Goal: Task Accomplishment & Management: Manage account settings

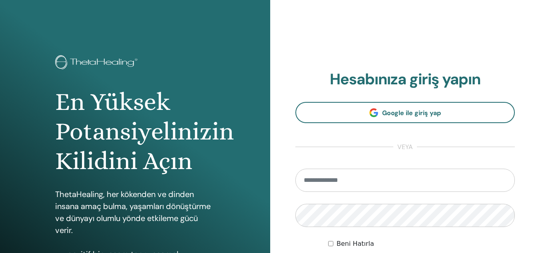
scroll to position [131, 0]
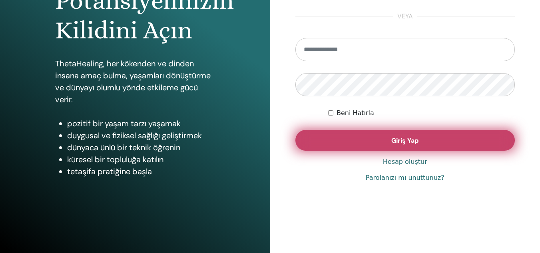
type input "**********"
click at [375, 139] on button "Giriş Yap" at bounding box center [405, 140] width 220 height 21
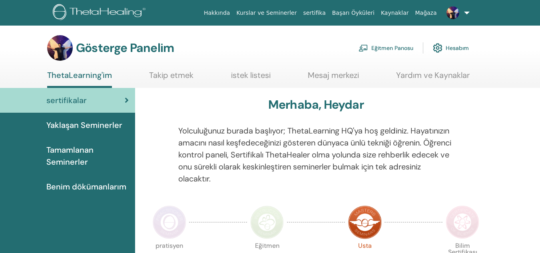
click at [391, 51] on font "Eğitmen Panosu" at bounding box center [392, 48] width 42 height 7
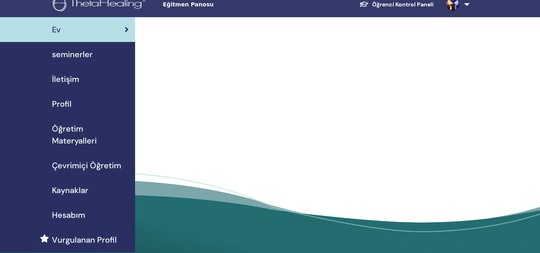
scroll to position [8, 0]
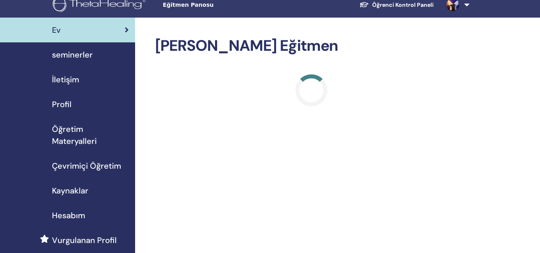
click at [90, 52] on span "seminerler" at bounding box center [72, 55] width 41 height 12
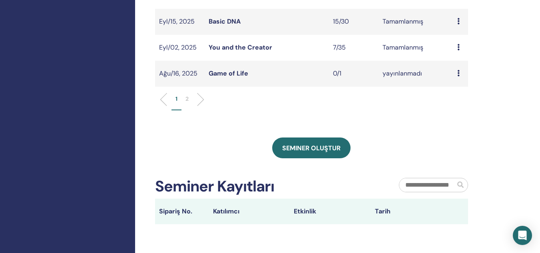
scroll to position [328, 0]
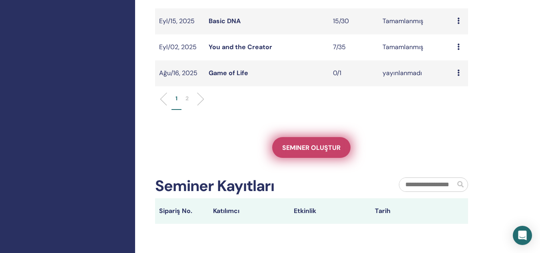
click at [312, 151] on span "Seminer oluştur" at bounding box center [311, 147] width 58 height 8
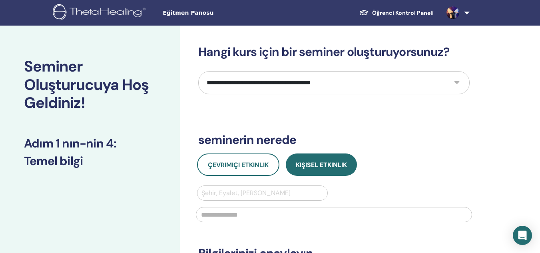
click at [258, 81] on select "**********" at bounding box center [333, 82] width 271 height 23
click at [173, 98] on div "Seminer Oluşturucuya Hoş Geldiniz! Adım 1 nın-nin 4 : Temel bilgi" at bounding box center [90, 97] width 180 height 143
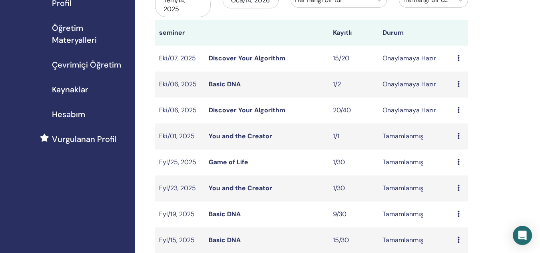
scroll to position [105, 0]
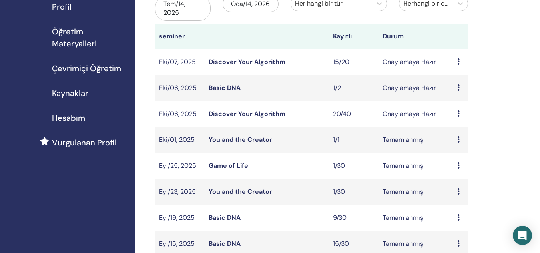
click at [245, 59] on link "Discover Your Algorithm" at bounding box center [246, 62] width 77 height 8
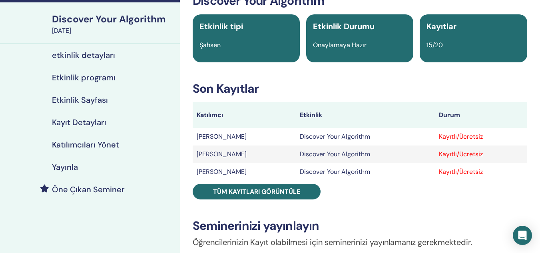
scroll to position [52, 0]
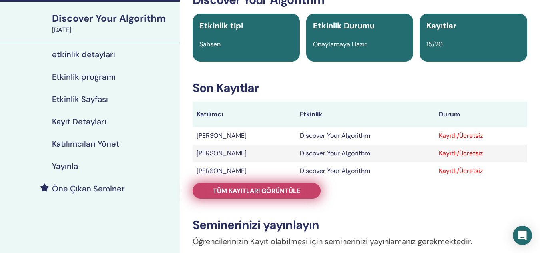
click at [273, 189] on span "Tüm kayıtları görüntüle" at bounding box center [256, 191] width 87 height 8
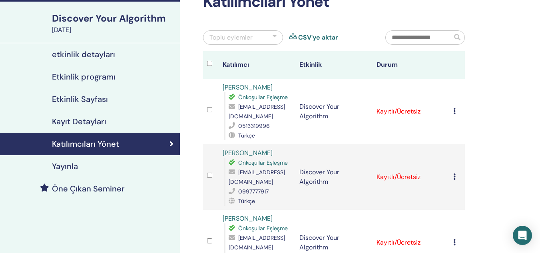
click at [456, 110] on div "Kaydı İptal Et Otomatik onaylama Ücretli Olarak İşaretle Ödenmemiş olarak işare…" at bounding box center [457, 112] width 8 height 10
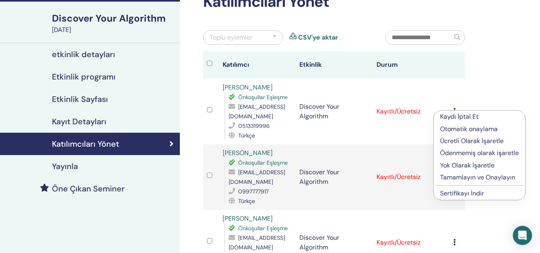
click at [458, 178] on p "Tamamlayın ve Onaylayın" at bounding box center [479, 178] width 79 height 10
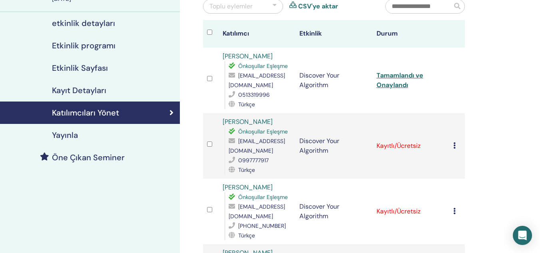
scroll to position [85, 0]
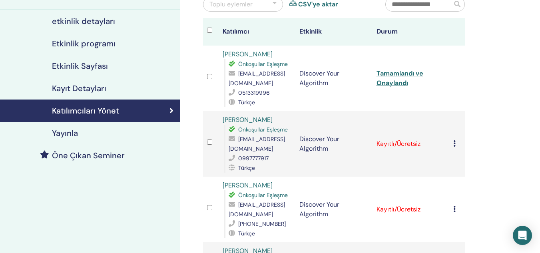
click at [452, 146] on td "Kaydı İptal Et Otomatik onaylama Ücretli Olarak İşaretle Ödenmemiş olarak işare…" at bounding box center [457, 143] width 16 height 65
click at [454, 144] on icon at bounding box center [454, 143] width 2 height 6
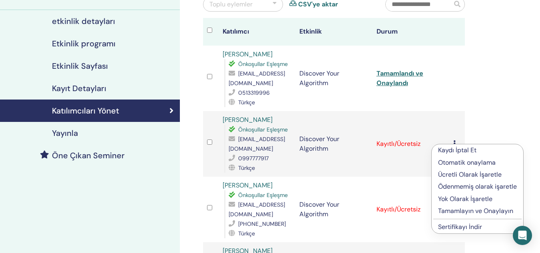
click at [446, 214] on p "Tamamlayın ve Onaylayın" at bounding box center [477, 211] width 79 height 10
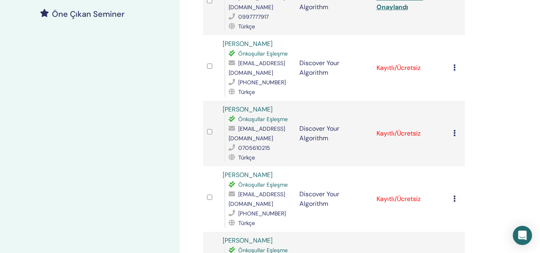
scroll to position [230, 0]
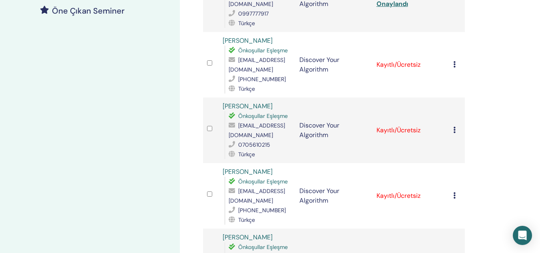
click at [455, 62] on icon at bounding box center [454, 64] width 2 height 6
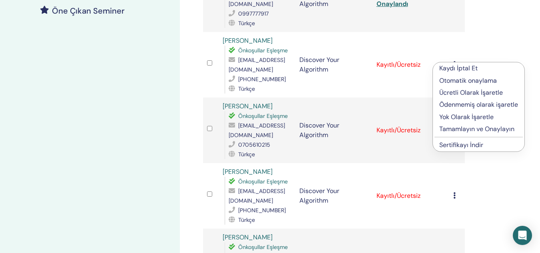
click at [449, 130] on p "Tamamlayın ve Onaylayın" at bounding box center [478, 129] width 79 height 10
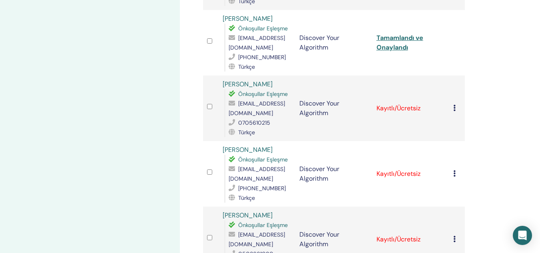
scroll to position [273, 0]
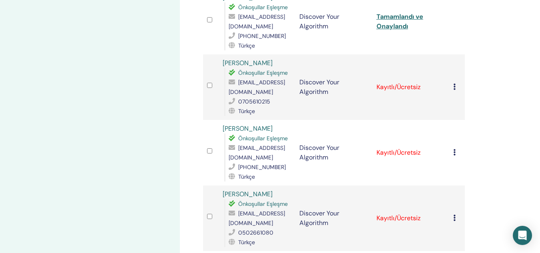
click at [456, 88] on div "Kaydı İptal Et Otomatik onaylama Ücretli Olarak İşaretle Ödenmemiş olarak işare…" at bounding box center [457, 87] width 8 height 10
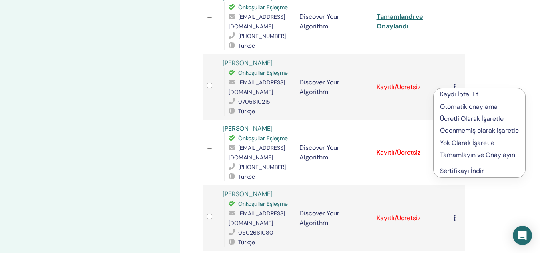
click at [450, 159] on p "Tamamlayın ve Onaylayın" at bounding box center [479, 155] width 79 height 10
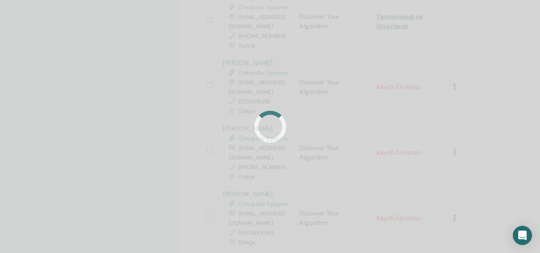
scroll to position [310, 0]
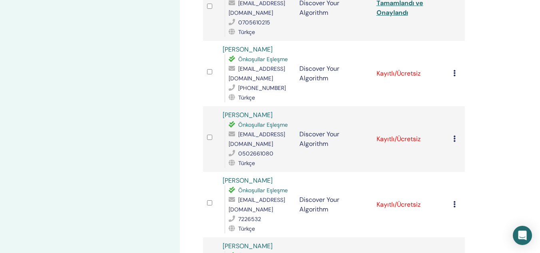
scroll to position [355, 0]
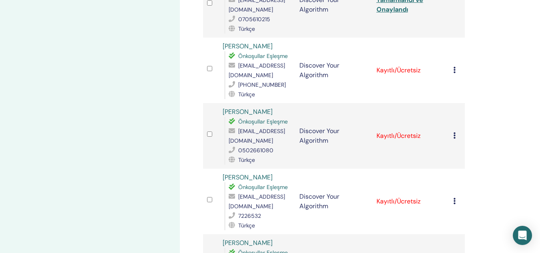
click at [450, 67] on td "Kaydı İptal Et Otomatik onaylama Ücretli Olarak İşaretle Ödenmemiş olarak işare…" at bounding box center [457, 70] width 16 height 65
click at [454, 70] on icon at bounding box center [454, 70] width 2 height 6
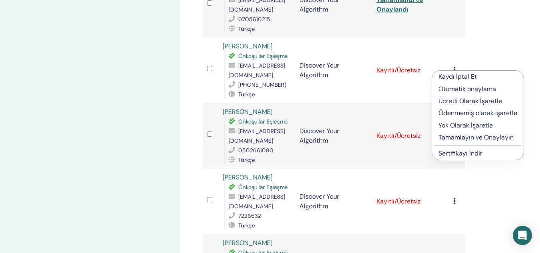
click at [443, 137] on p "Tamamlayın ve Onaylayın" at bounding box center [477, 138] width 79 height 10
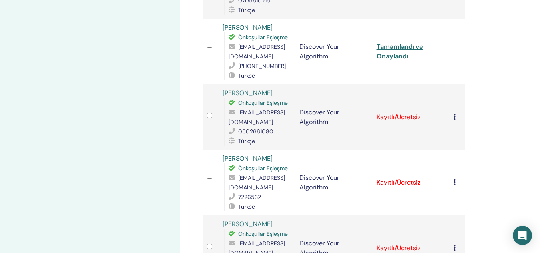
scroll to position [375, 0]
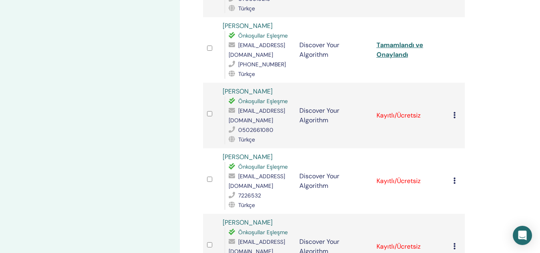
click at [454, 116] on icon at bounding box center [454, 115] width 2 height 6
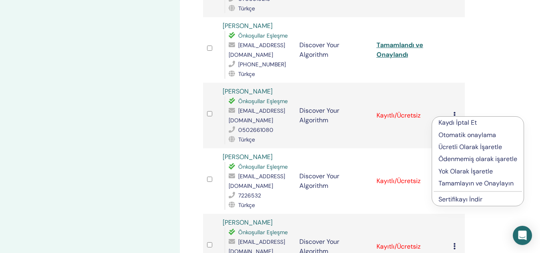
click at [446, 183] on p "Tamamlayın ve Onaylayın" at bounding box center [477, 184] width 79 height 10
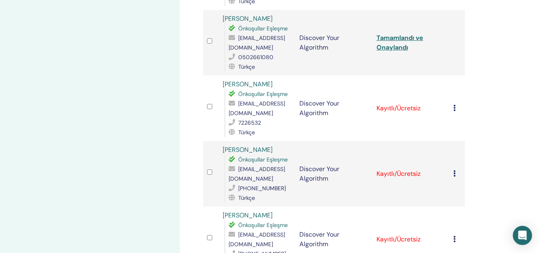
scroll to position [450, 0]
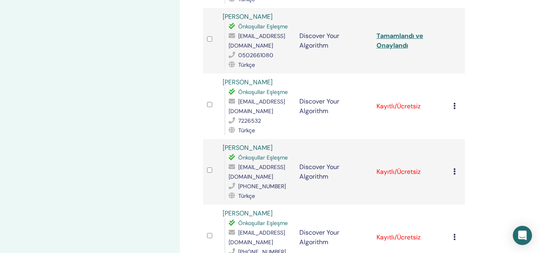
click at [456, 105] on div "Kaydı İptal Et Otomatik onaylama Ücretli Olarak İşaretle Ödenmemiş olarak işare…" at bounding box center [457, 106] width 8 height 10
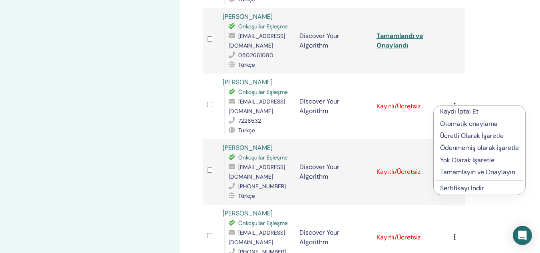
click at [445, 175] on p "Tamamlayın ve Onaylayın" at bounding box center [479, 172] width 79 height 10
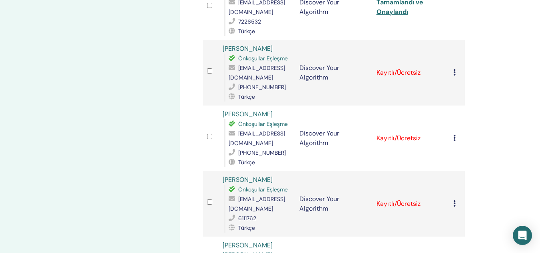
scroll to position [562, 0]
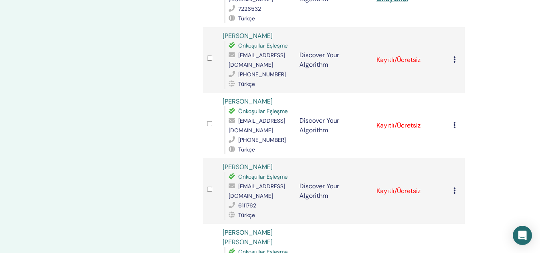
click at [452, 58] on td "Kaydı İptal Et Otomatik onaylama Ücretli Olarak İşaretle Ödenmemiş olarak işare…" at bounding box center [457, 59] width 16 height 65
click at [452, 63] on td "Kaydı İptal Et Otomatik onaylama Ücretli Olarak İşaretle Ödenmemiş olarak işare…" at bounding box center [457, 59] width 16 height 65
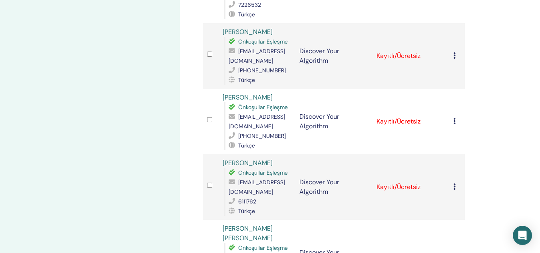
scroll to position [548, 0]
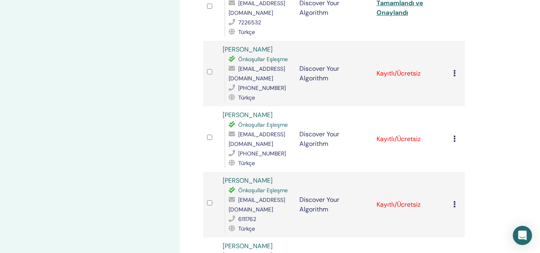
click at [455, 70] on icon at bounding box center [454, 73] width 2 height 6
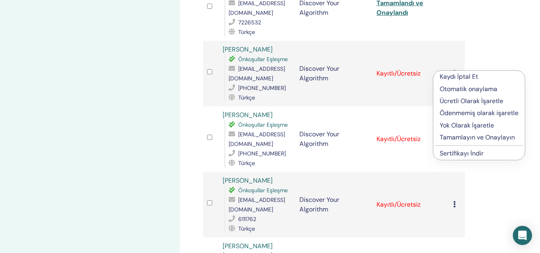
click at [448, 137] on p "Tamamlayın ve Onaylayın" at bounding box center [478, 138] width 79 height 10
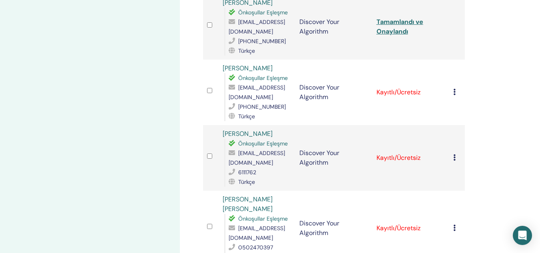
scroll to position [596, 0]
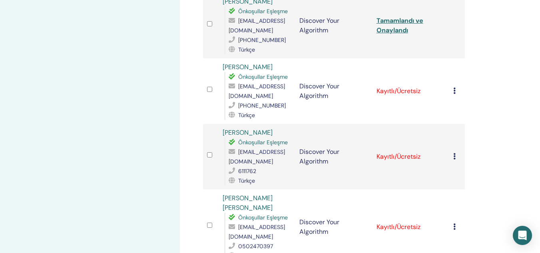
click at [455, 91] on icon at bounding box center [454, 90] width 2 height 6
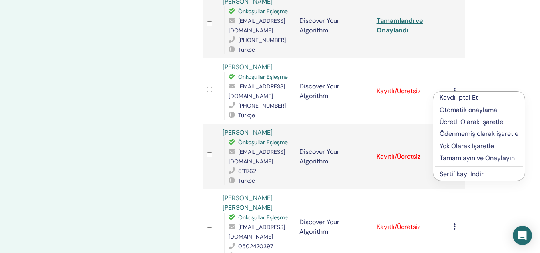
click at [467, 160] on p "Tamamlayın ve Onaylayın" at bounding box center [478, 158] width 79 height 10
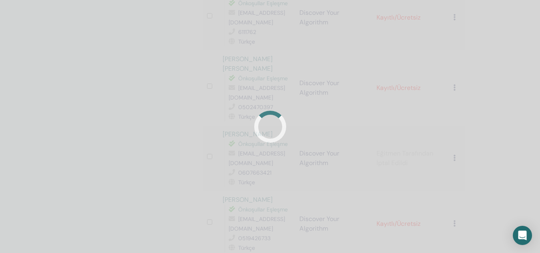
scroll to position [747, 0]
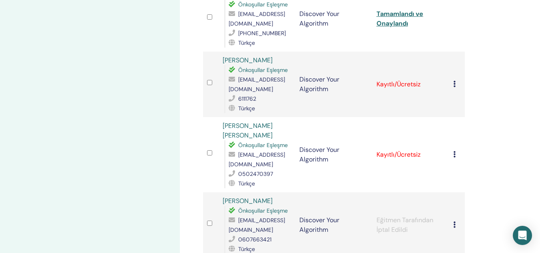
scroll to position [669, 0]
click at [454, 81] on icon at bounding box center [454, 83] width 2 height 6
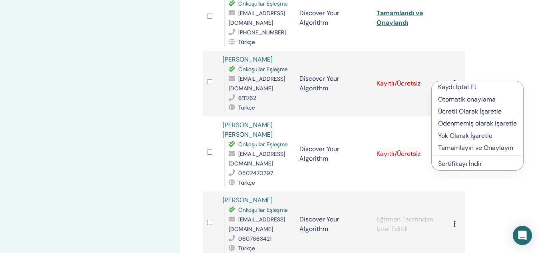
click at [457, 149] on p "Tamamlayın ve Onaylayın" at bounding box center [477, 148] width 79 height 10
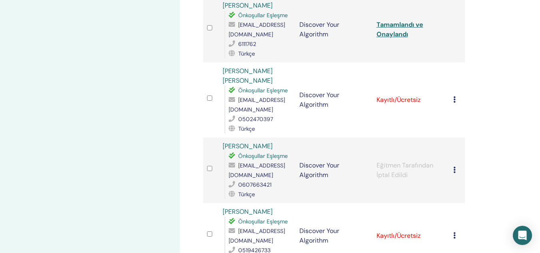
scroll to position [724, 0]
click at [456, 95] on div "Kaydı İptal Et Otomatik onaylama Ücretli Olarak İşaretle Ödenmemiş olarak işare…" at bounding box center [457, 100] width 8 height 10
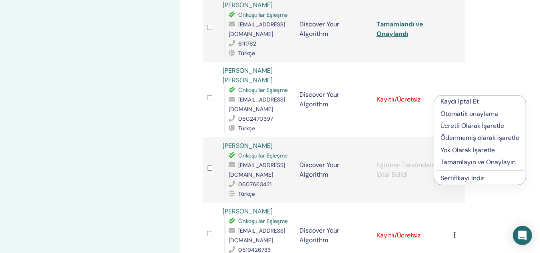
click at [454, 165] on p "Tamamlayın ve Onaylayın" at bounding box center [479, 162] width 79 height 10
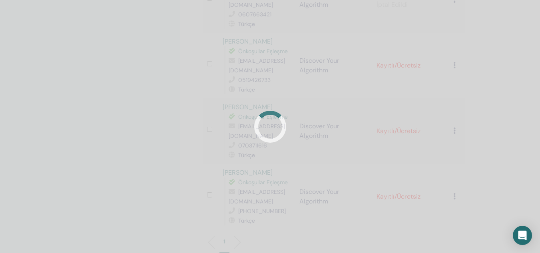
scroll to position [945, 0]
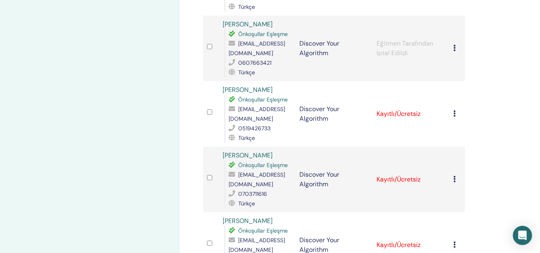
scroll to position [845, 0]
click at [455, 111] on icon at bounding box center [454, 114] width 2 height 6
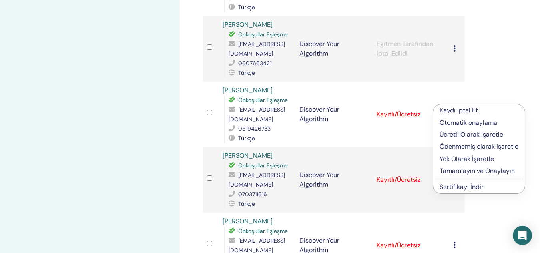
click at [445, 168] on p "Tamamlayın ve Onaylayın" at bounding box center [478, 171] width 79 height 10
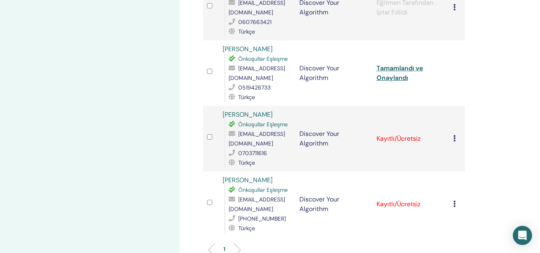
scroll to position [886, 0]
click at [454, 135] on icon at bounding box center [454, 138] width 2 height 6
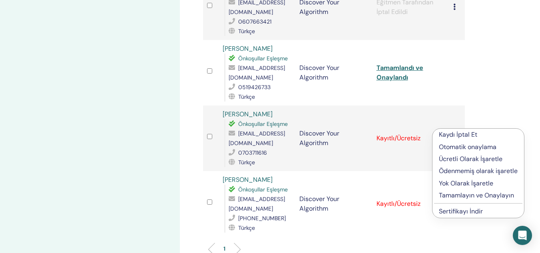
click at [451, 196] on p "Tamamlayın ve Onaylayın" at bounding box center [478, 195] width 79 height 10
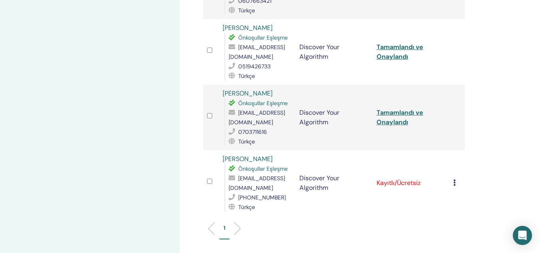
scroll to position [903, 0]
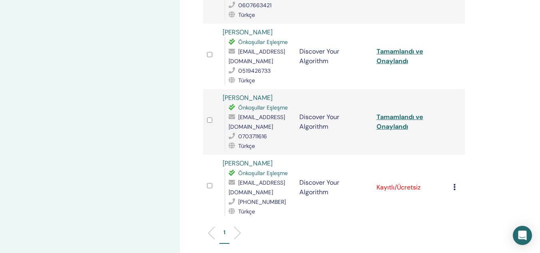
click at [456, 183] on div "Kaydı İptal Et Otomatik onaylama Ücretli Olarak İşaretle Ödenmemiş olarak işare…" at bounding box center [457, 188] width 8 height 10
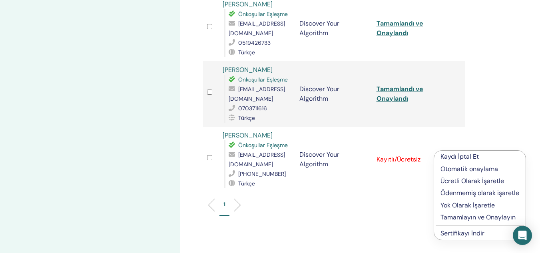
scroll to position [931, 0]
click at [453, 217] on p "Tamamlayın ve Onaylayın" at bounding box center [479, 217] width 79 height 10
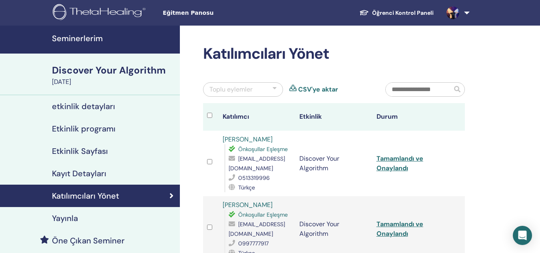
click at [410, 14] on link "Öğrenci Kontrol Paneli" at bounding box center [396, 13] width 87 height 15
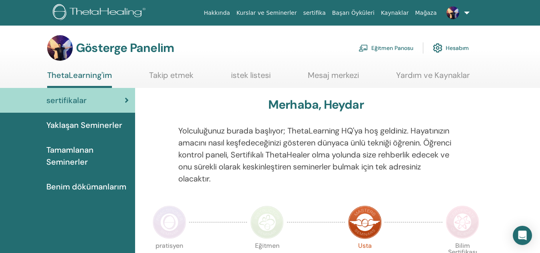
click at [77, 148] on font "Tamamlanan Seminerler" at bounding box center [69, 156] width 47 height 22
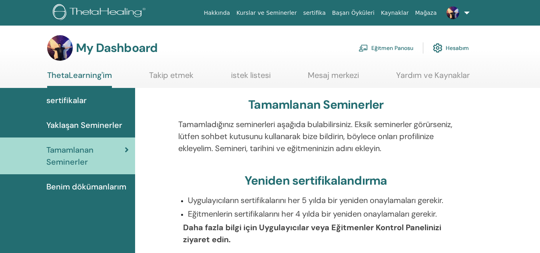
click at [89, 186] on span "Benim dökümanlarım" at bounding box center [86, 187] width 80 height 12
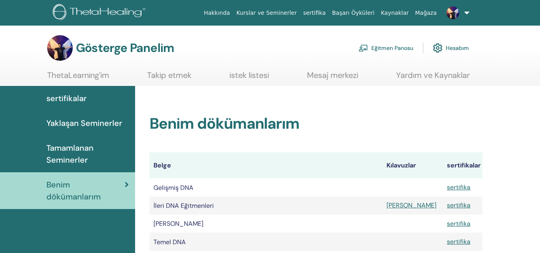
click at [95, 75] on font "ThetaLearning'im" at bounding box center [78, 75] width 62 height 10
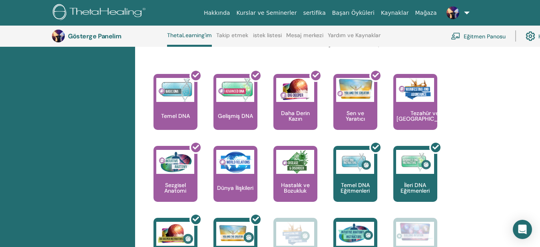
scroll to position [333, 0]
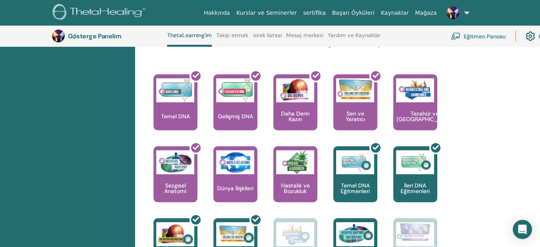
click at [122, 169] on div "sertifikalar Yaklaşan Seminerler Tamamlanan Seminerler Benim dökümanlarım" at bounding box center [67, 81] width 135 height 611
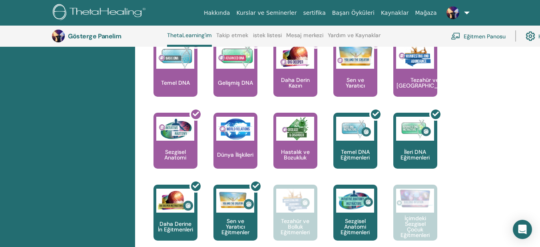
click at [126, 122] on div "sertifikalar Yaklaşan Seminerler Tamamlanan Seminerler Benim dökümanlarım" at bounding box center [67, 48] width 135 height 611
